Goal: Information Seeking & Learning: Stay updated

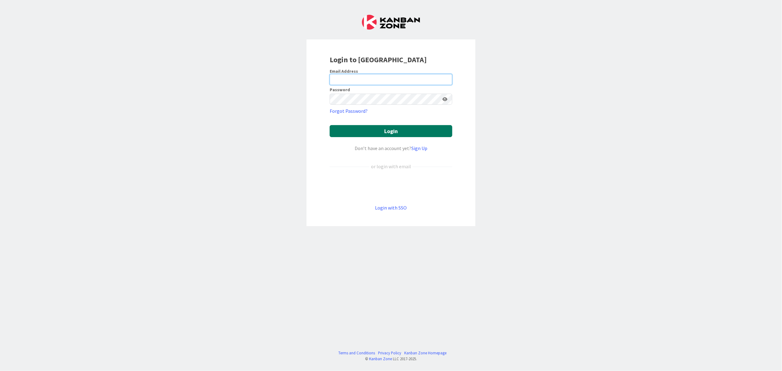
type input "[EMAIL_ADDRESS][DOMAIN_NAME]"
click at [375, 126] on button "Login" at bounding box center [391, 131] width 123 height 12
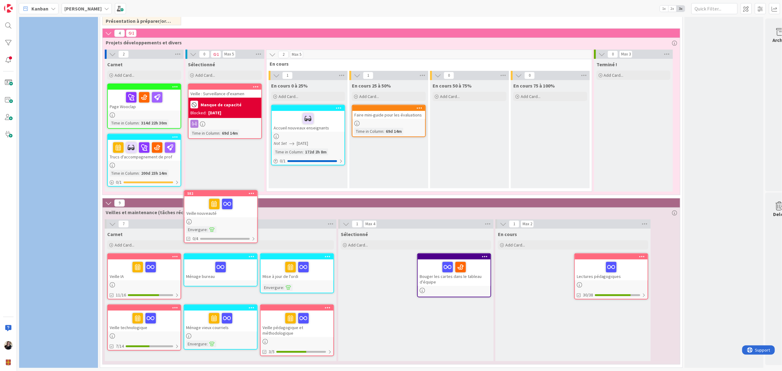
scroll to position [1247, 0]
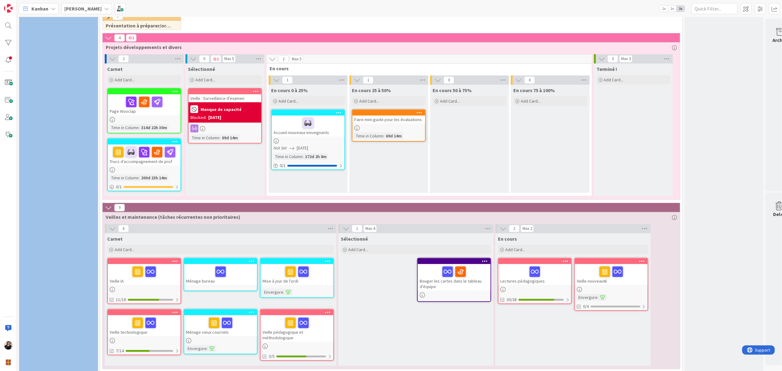
click at [631, 272] on div "Veille nouveauté" at bounding box center [611, 274] width 73 height 21
click at [631, 272] on div "10 Carnet Add Card... Arrimage des compétences aux stages 01/12/2026 02/20/2026…" at bounding box center [399, 194] width 765 height 354
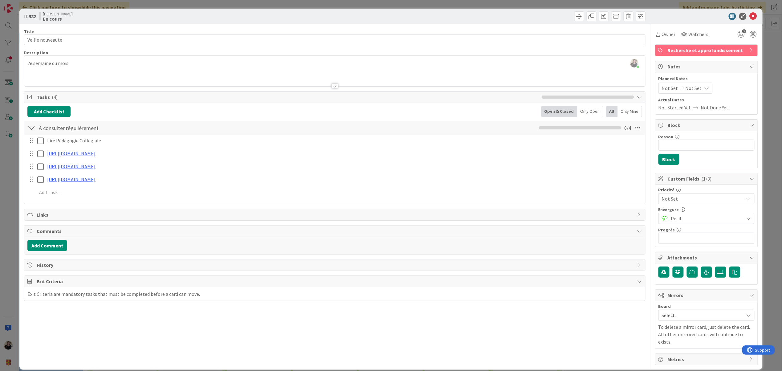
click at [152, 325] on div "Title 16 / 128 Veille nouveauté Description [PERSON_NAME] just joined 2e semain…" at bounding box center [334, 194] width 621 height 341
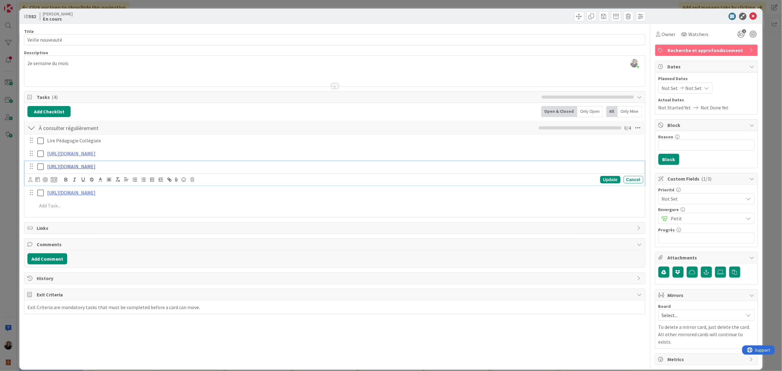
click at [84, 166] on link "[URL][DOMAIN_NAME]" at bounding box center [71, 166] width 48 height 6
click at [82, 181] on link "[URL][DOMAIN_NAME]" at bounding box center [67, 178] width 42 height 8
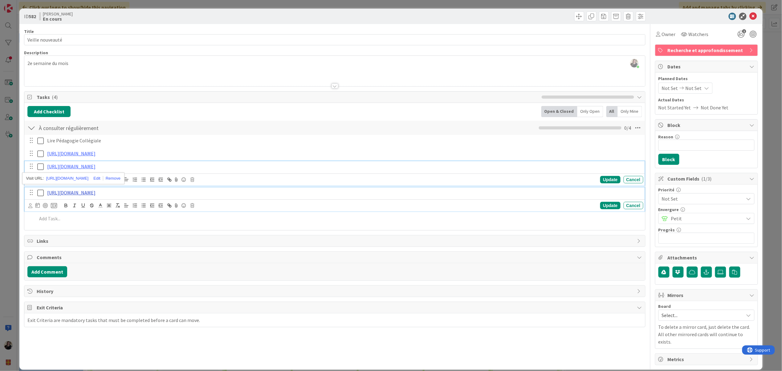
click at [83, 196] on link "[URL][DOMAIN_NAME]" at bounding box center [71, 193] width 48 height 6
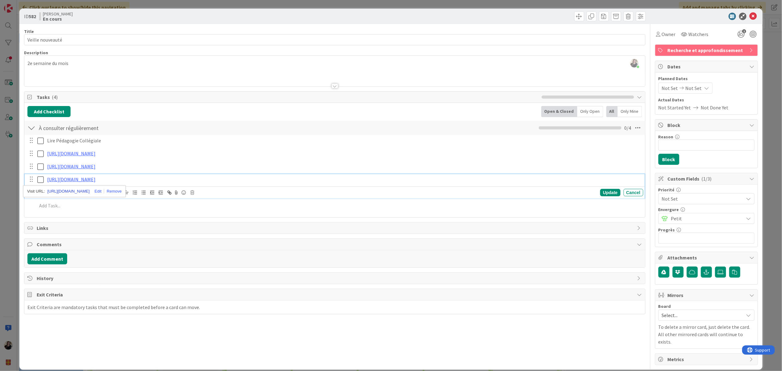
click at [78, 193] on link "[URL][DOMAIN_NAME]" at bounding box center [68, 191] width 42 height 8
